Goal: Task Accomplishment & Management: Manage account settings

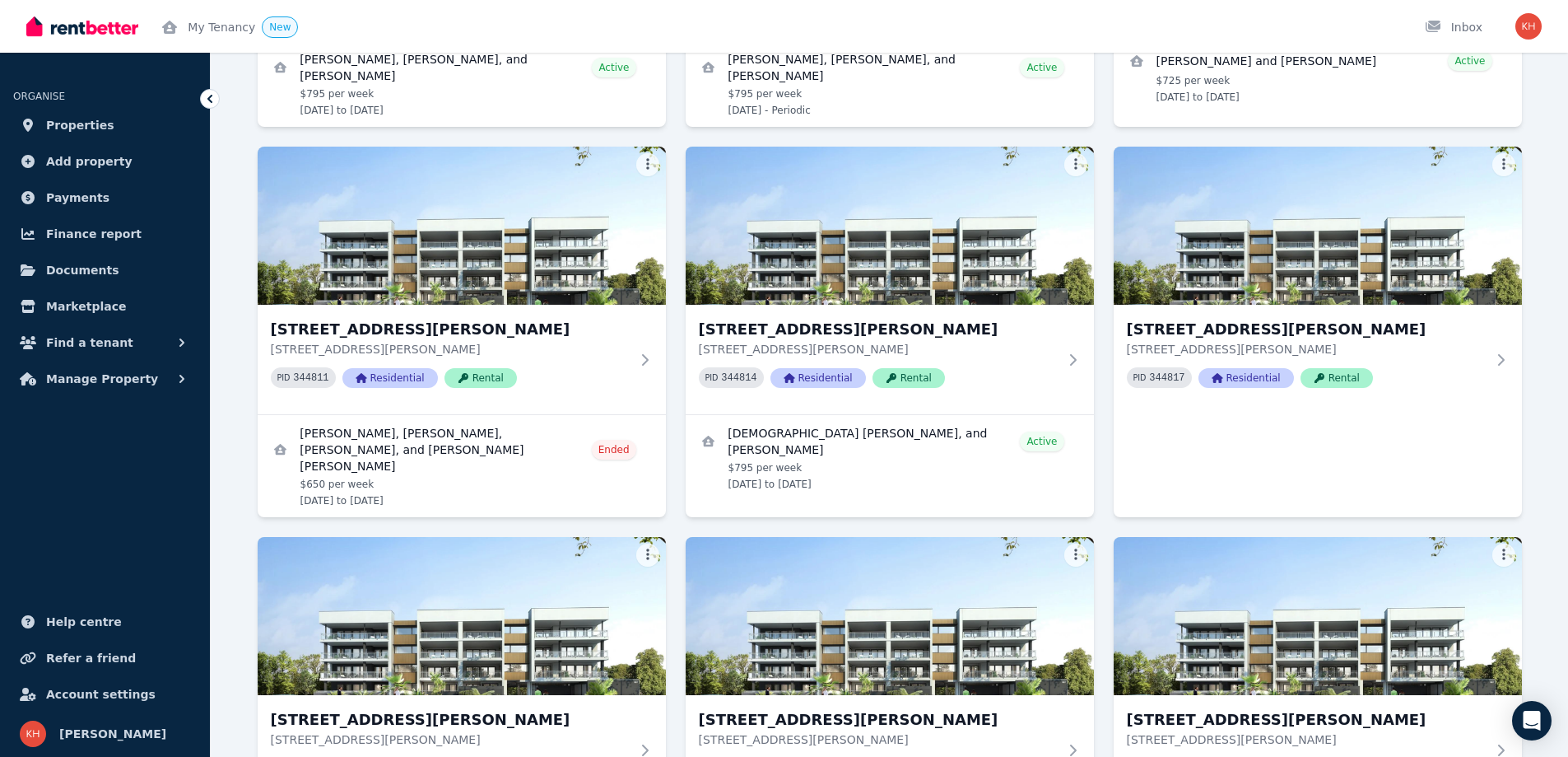
scroll to position [768, 0]
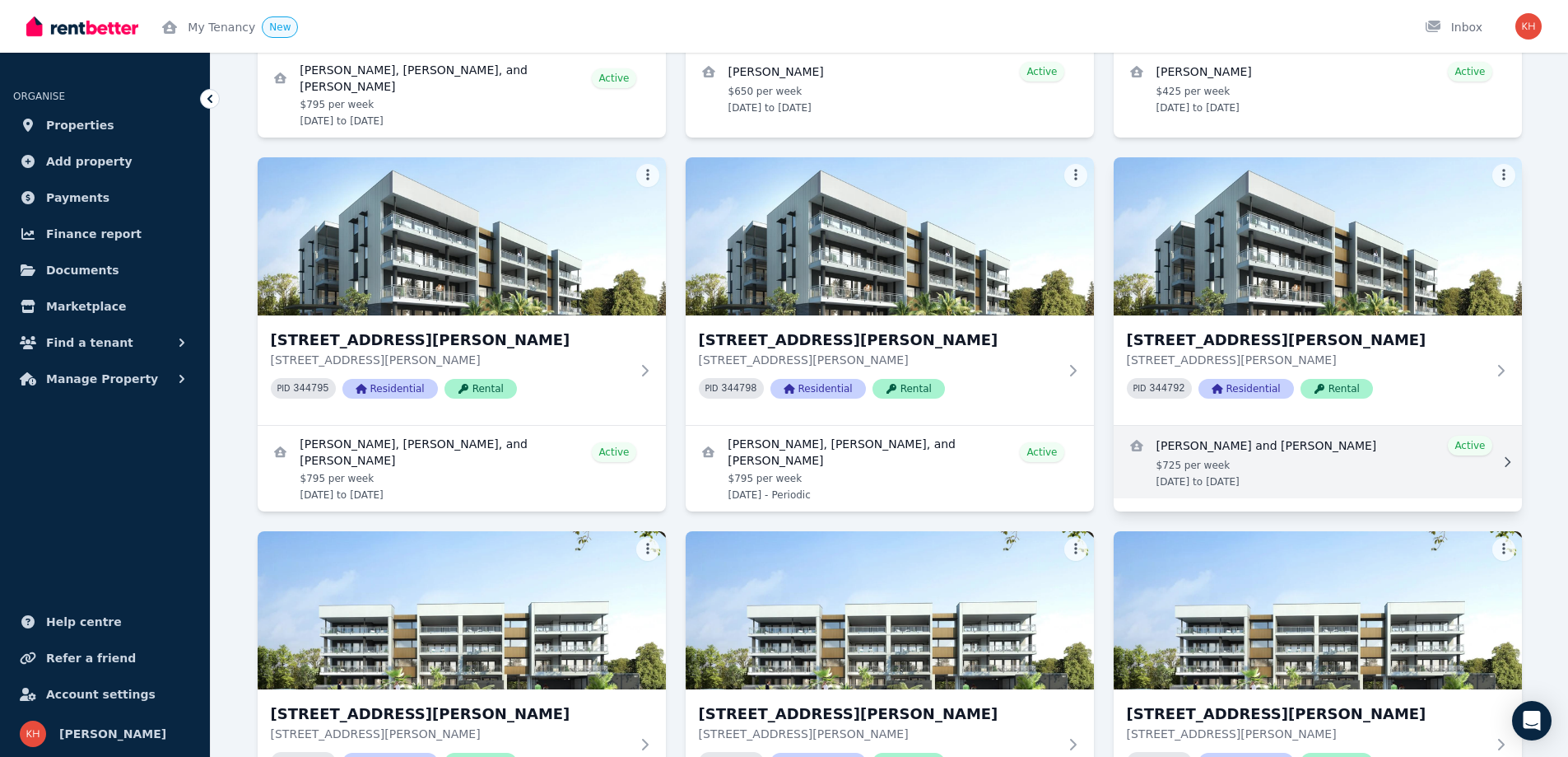
click at [1319, 443] on link "View details for Steven Kilner and Darian Galloway" at bounding box center [1318, 462] width 408 height 72
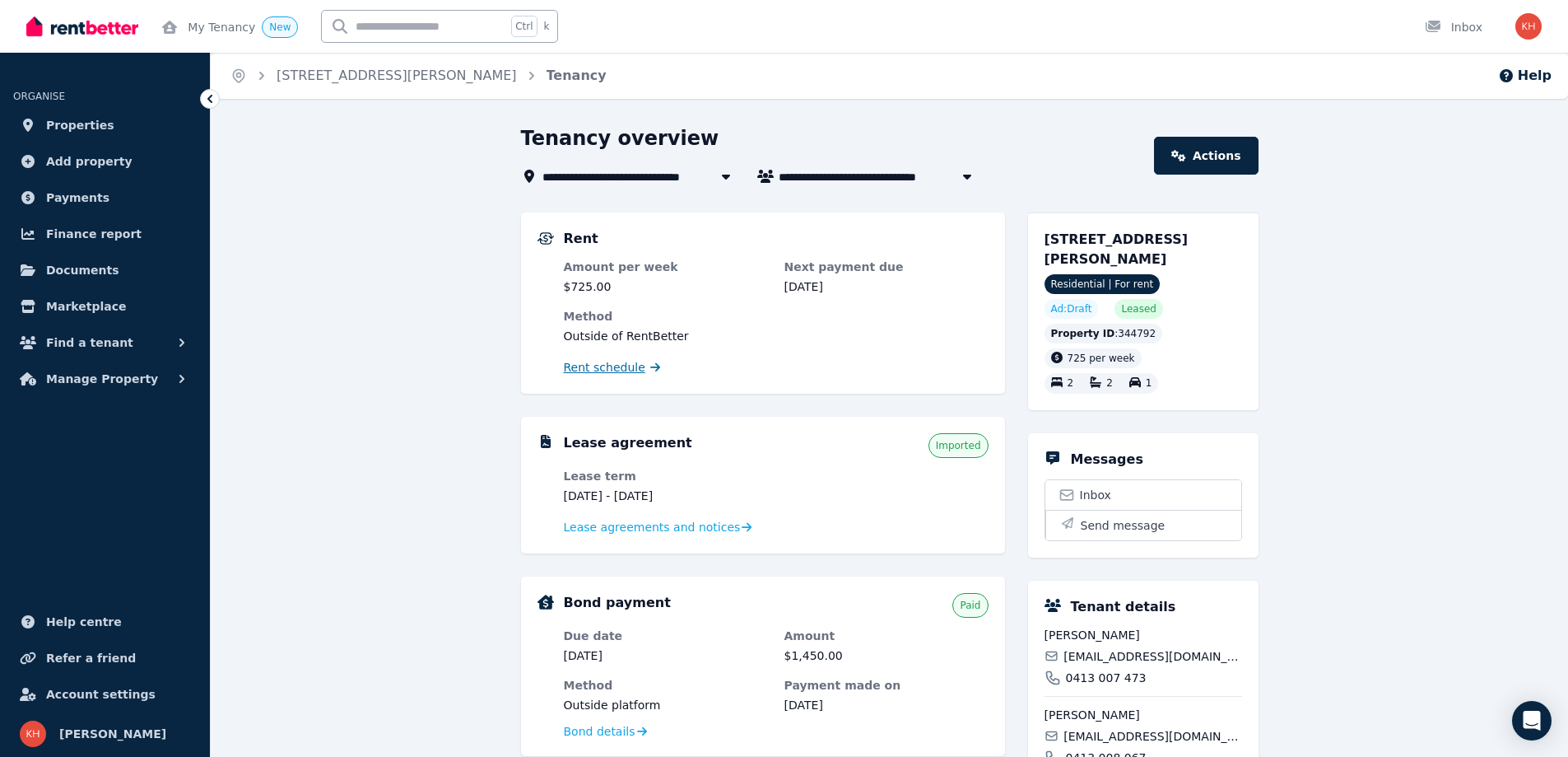
click at [608, 370] on span "Rent schedule" at bounding box center [604, 367] width 82 height 17
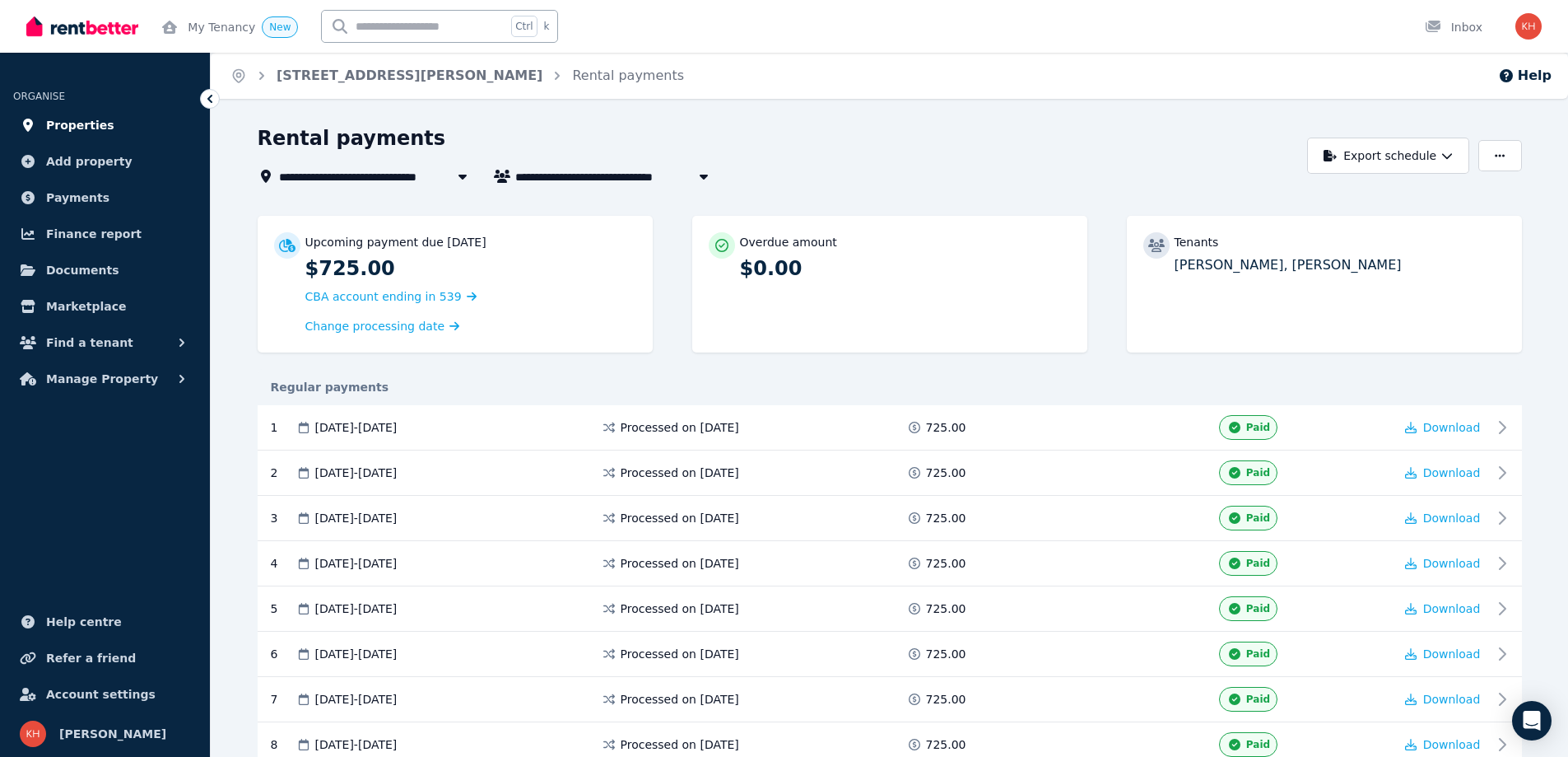
click at [72, 125] on span "Properties" at bounding box center [80, 125] width 69 height 19
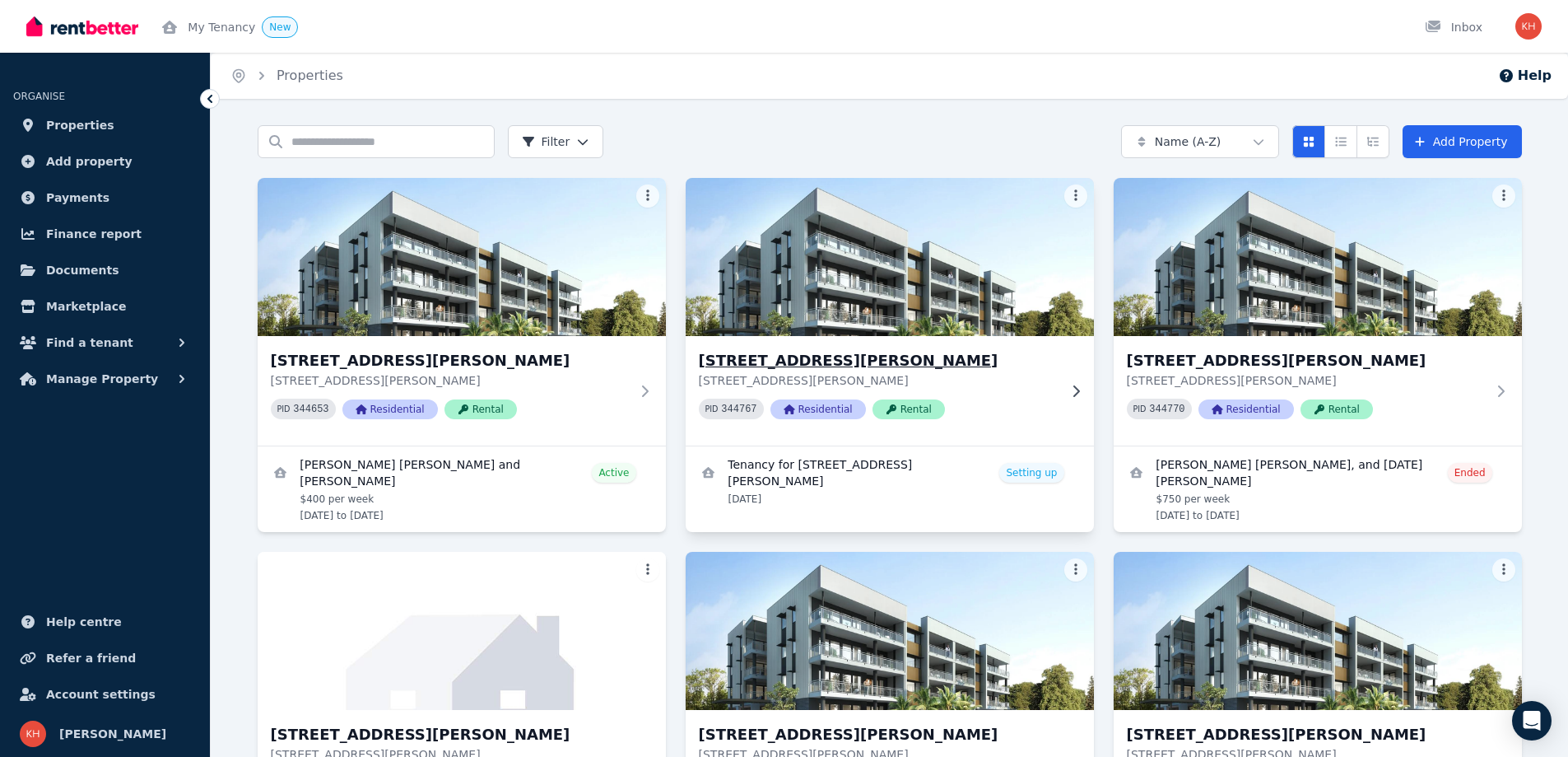
scroll to position [385, 0]
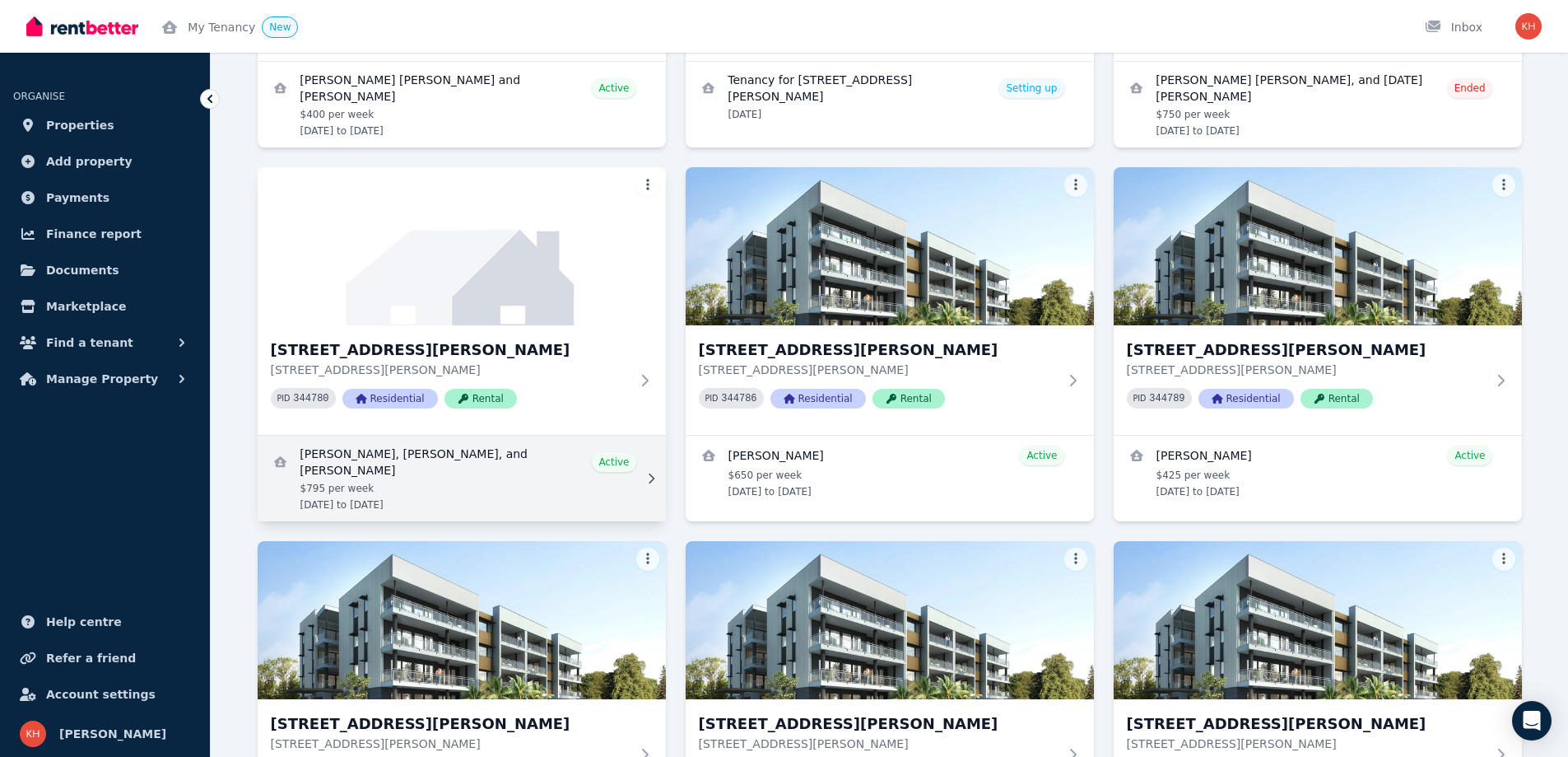
click at [602, 462] on link "View details for Joan Marie Abordo, Raquel Carandang, and Mary France Sinogbuhan" at bounding box center [462, 478] width 408 height 85
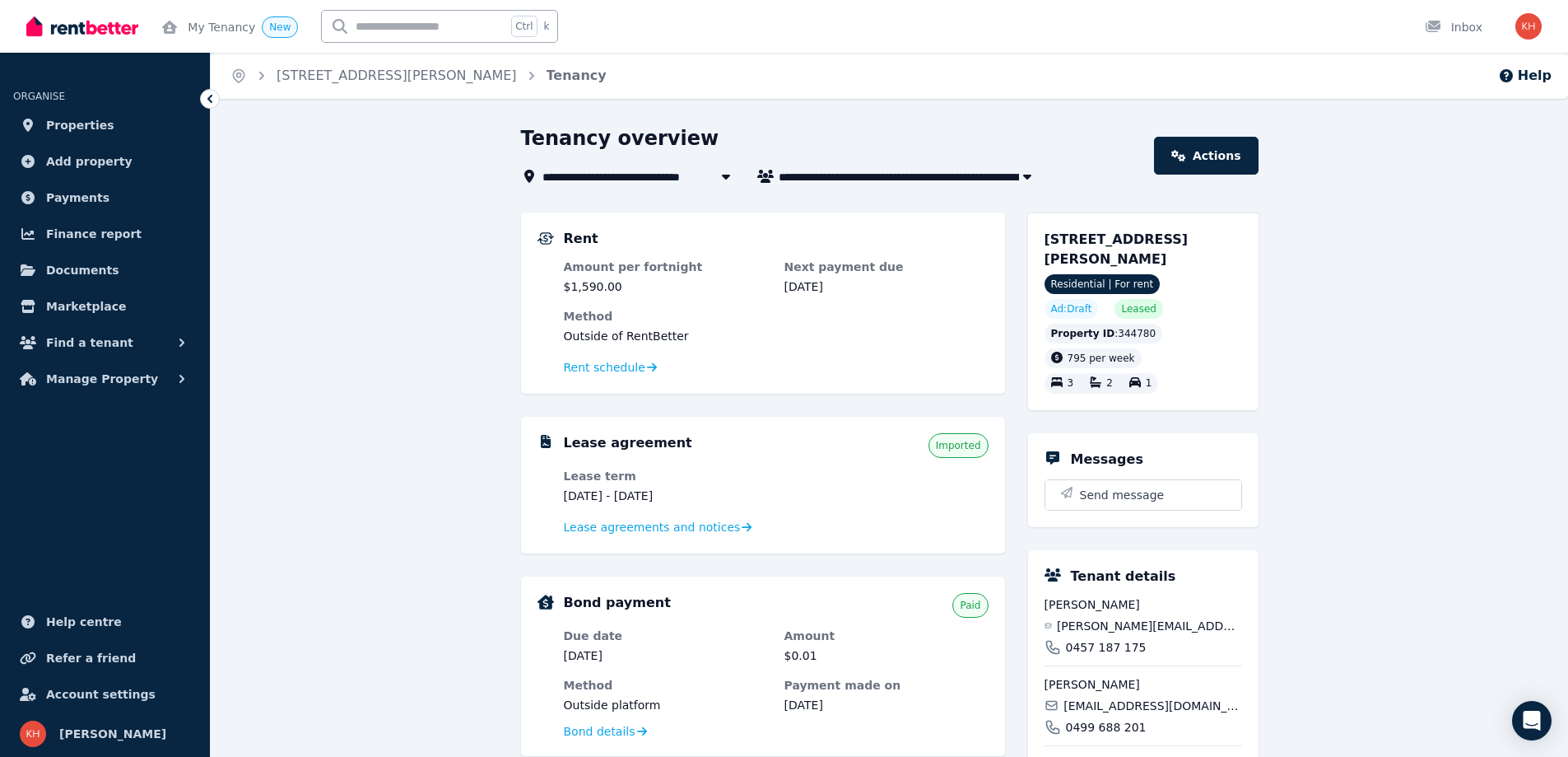
scroll to position [385, 0]
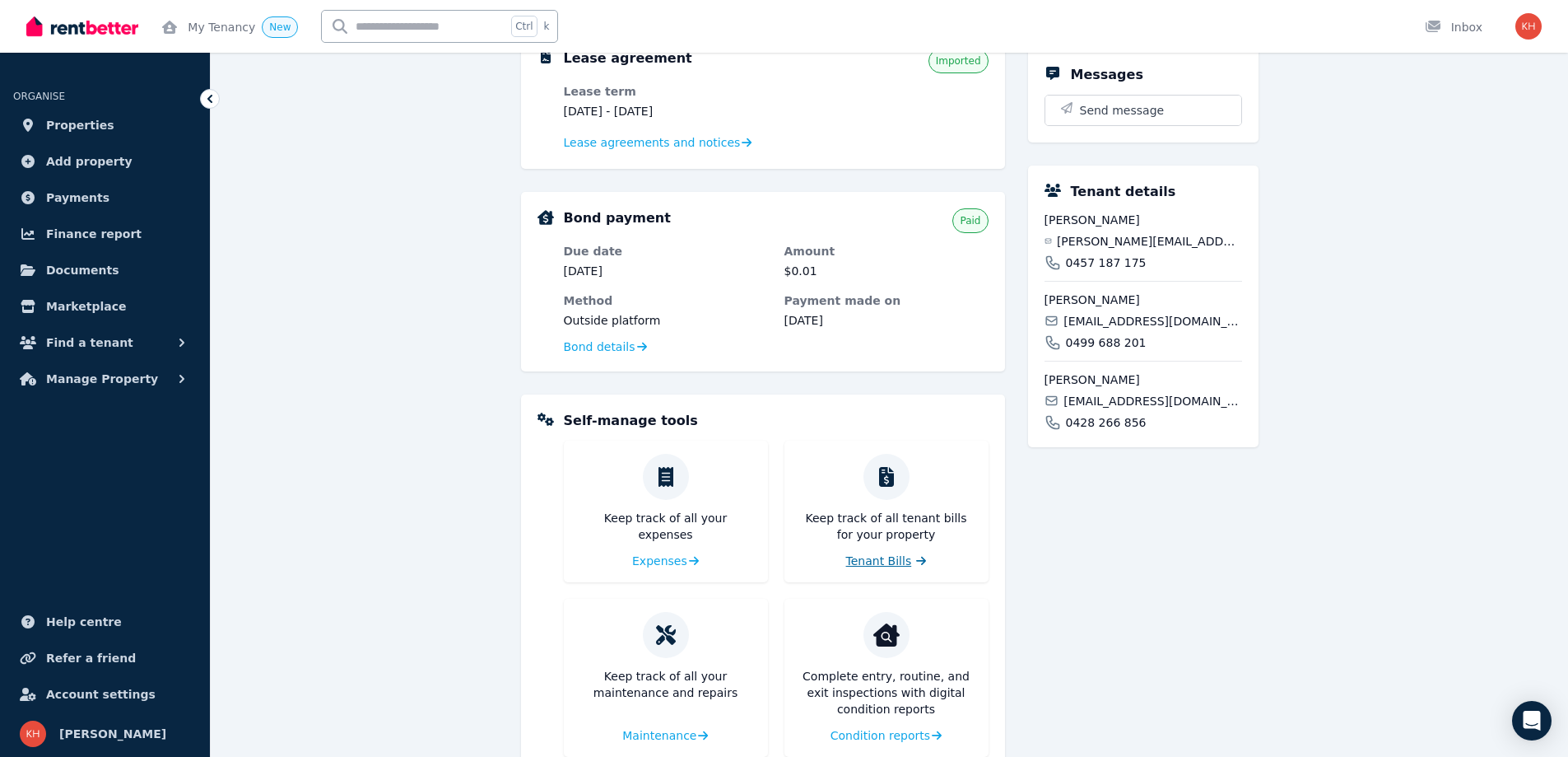
click at [885, 557] on span "Tenant Bills" at bounding box center [879, 561] width 66 height 17
